Goal: Information Seeking & Learning: Check status

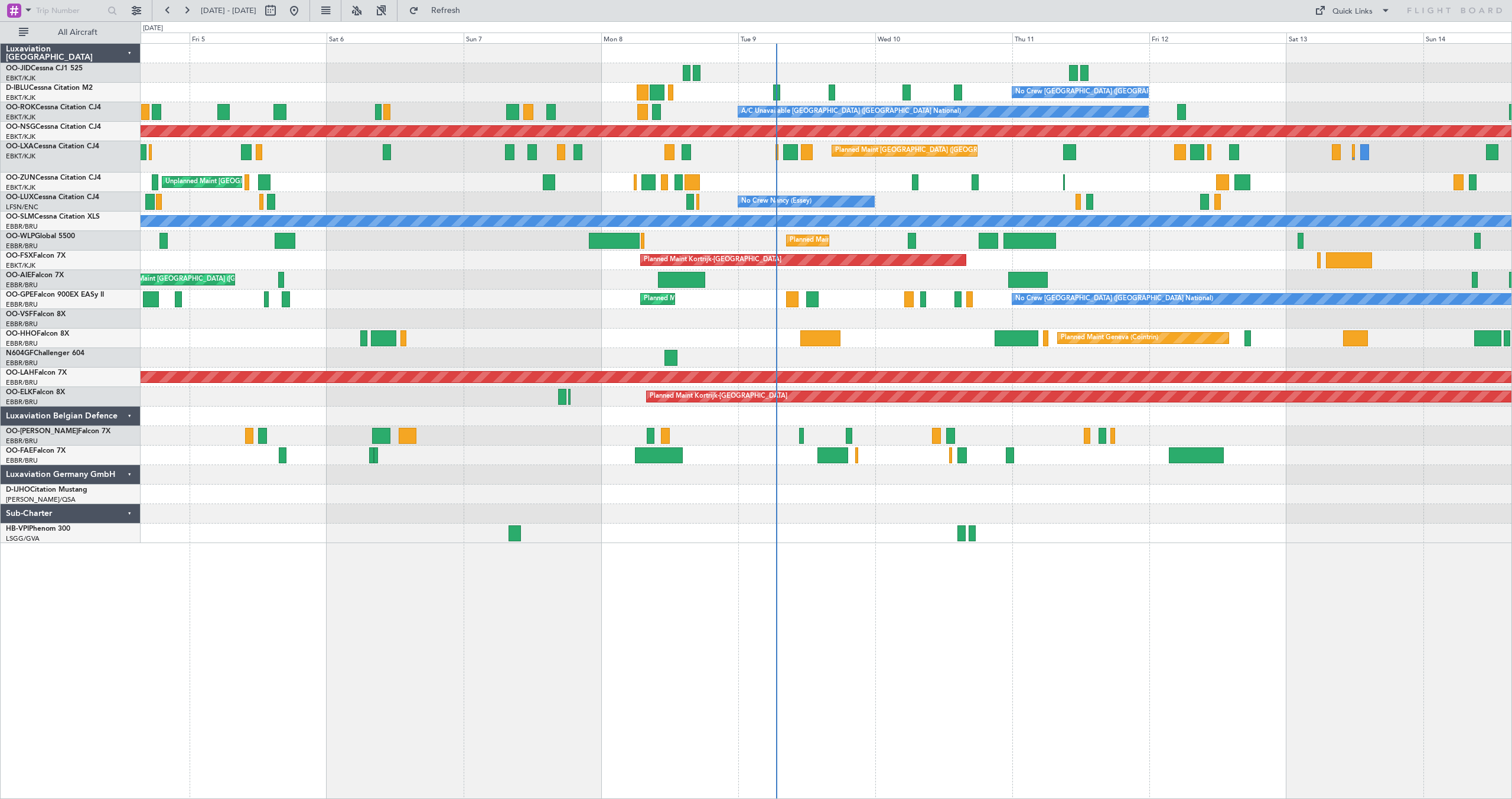
click at [838, 168] on div "No Crew Brussels (Brussels National) No Crew Brussels (Brussels National) AOG M…" at bounding box center [826, 293] width 1371 height 499
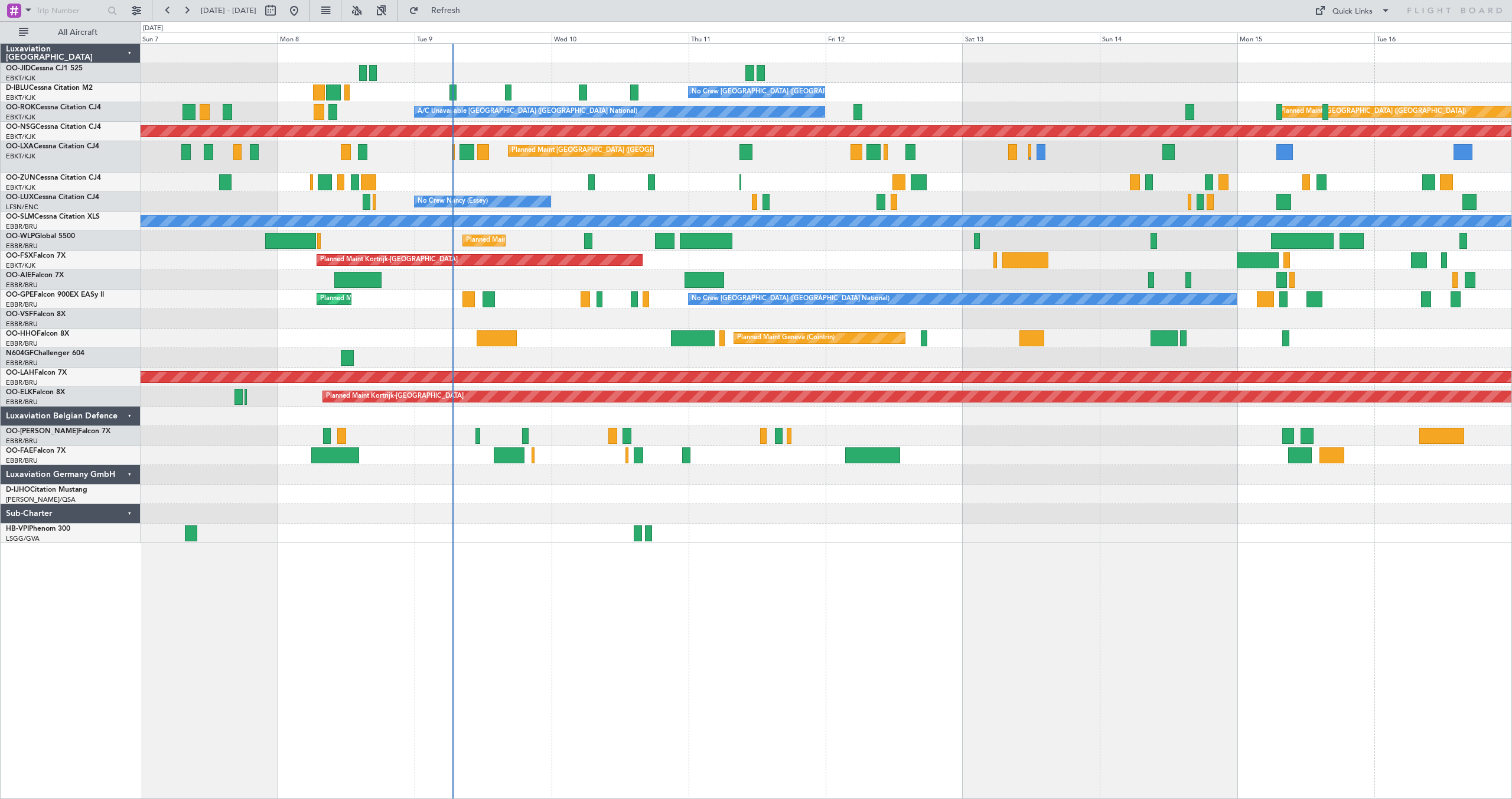
click at [986, 169] on div "Planned Maint Brussels (Brussels National)" at bounding box center [826, 157] width 1371 height 31
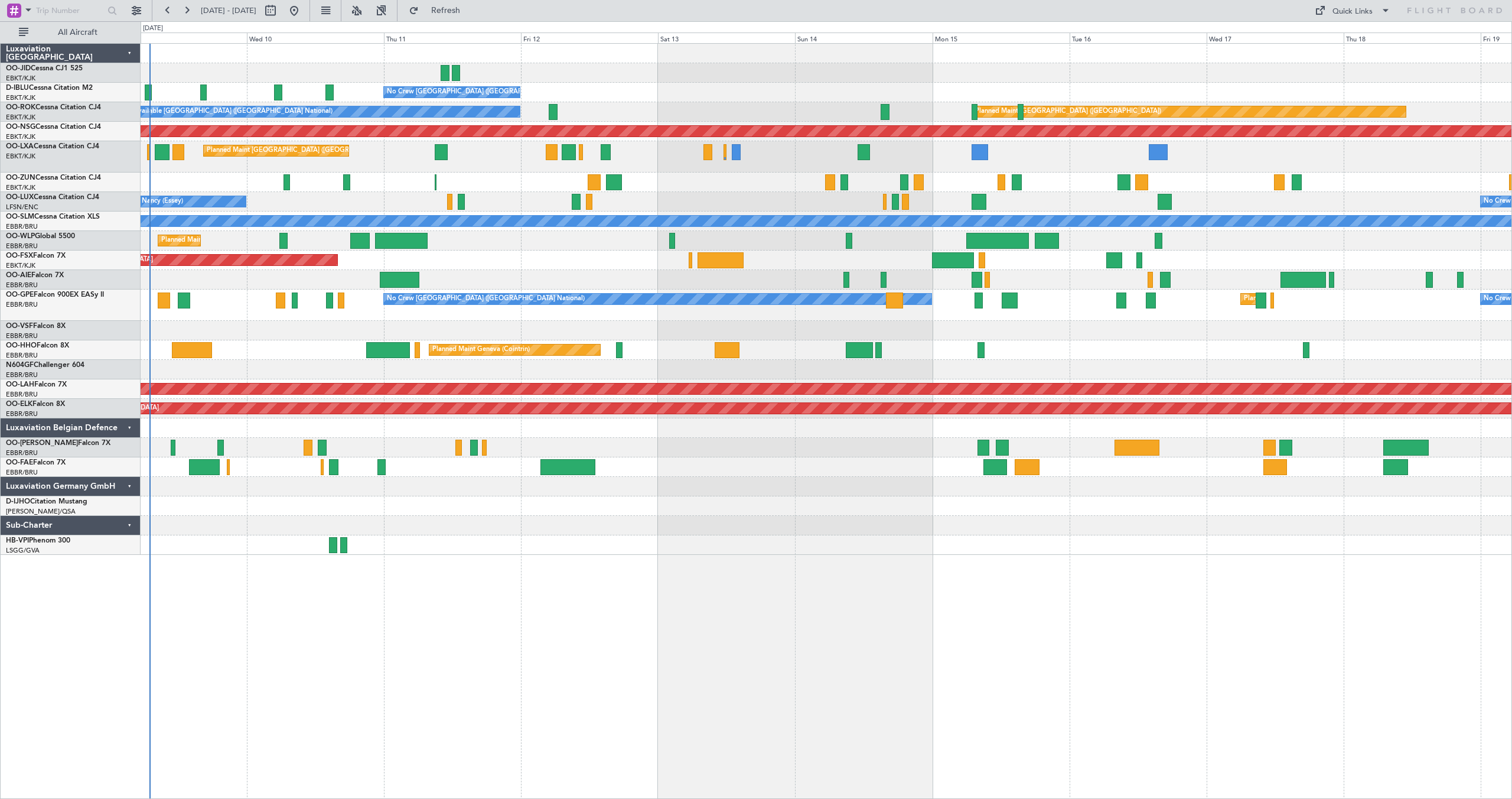
click at [1047, 266] on div "Planned Maint Kortrijk-Wevelgem" at bounding box center [826, 260] width 1371 height 19
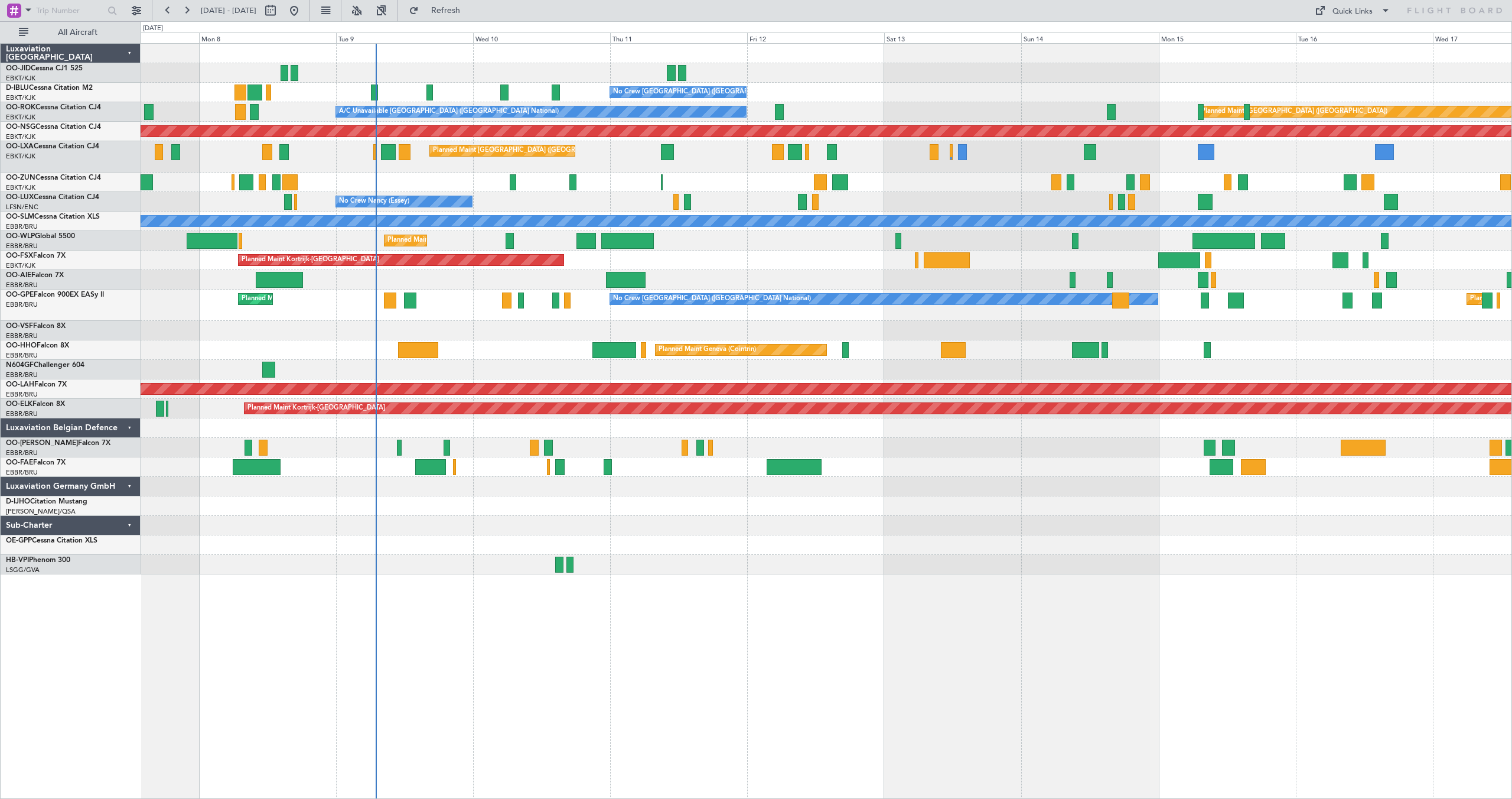
click at [1034, 255] on div "Planned Maint Kortrijk-Wevelgem" at bounding box center [826, 260] width 1371 height 19
